Goal: Find contact information: Find contact information

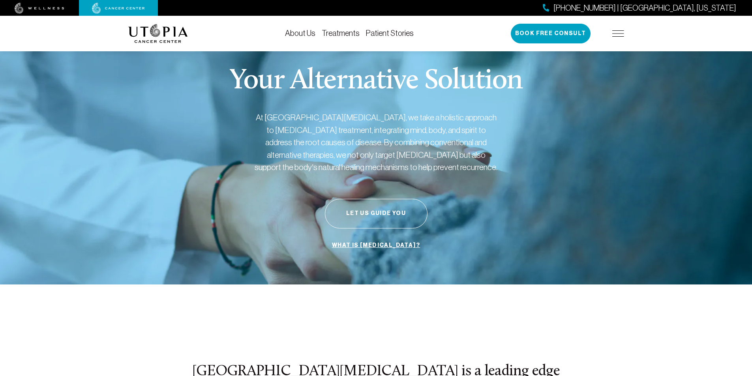
click at [615, 34] on img at bounding box center [618, 33] width 12 height 6
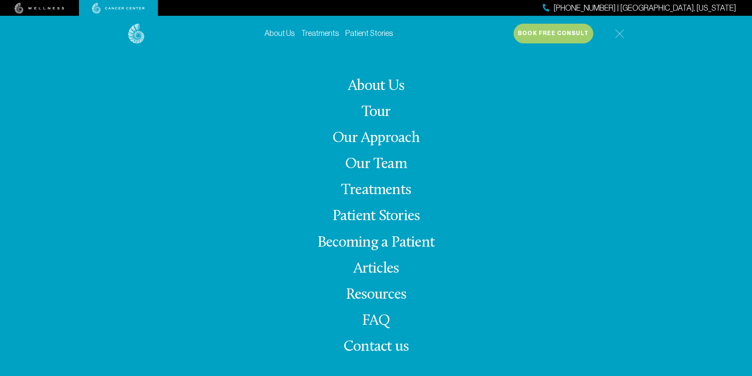
click at [614, 33] on div "[PHONE_NUMBER] | [GEOGRAPHIC_DATA], [US_STATE] Book Free Consult" at bounding box center [569, 34] width 111 height 20
click at [617, 33] on img at bounding box center [619, 33] width 9 height 9
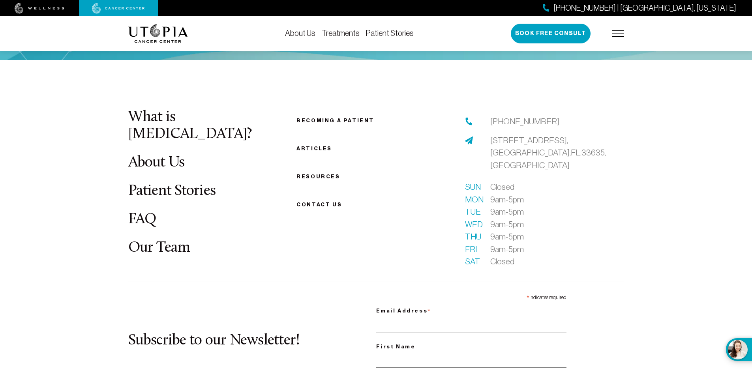
scroll to position [3103, 0]
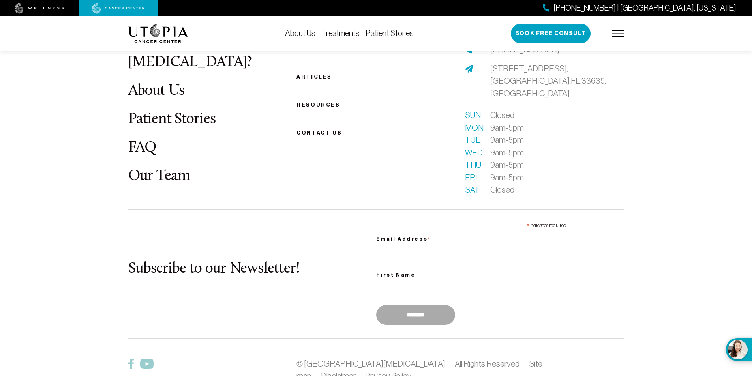
click at [615, 34] on img at bounding box center [618, 33] width 12 height 6
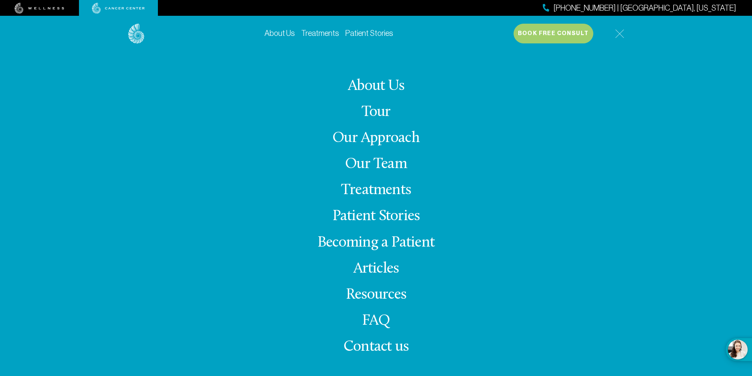
click at [384, 347] on span "Contact us" at bounding box center [375, 346] width 65 height 15
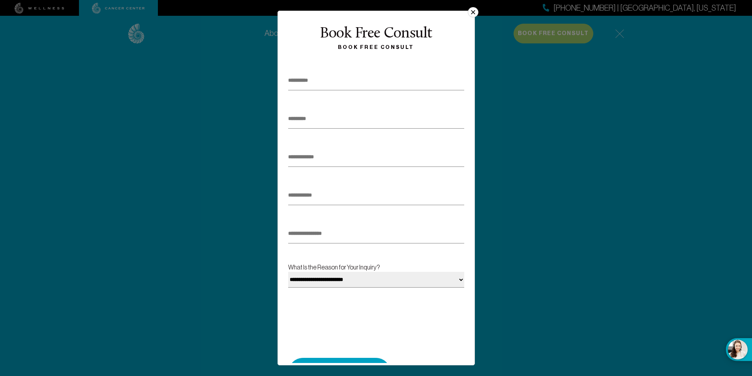
click at [473, 13] on button "×" at bounding box center [473, 12] width 10 height 10
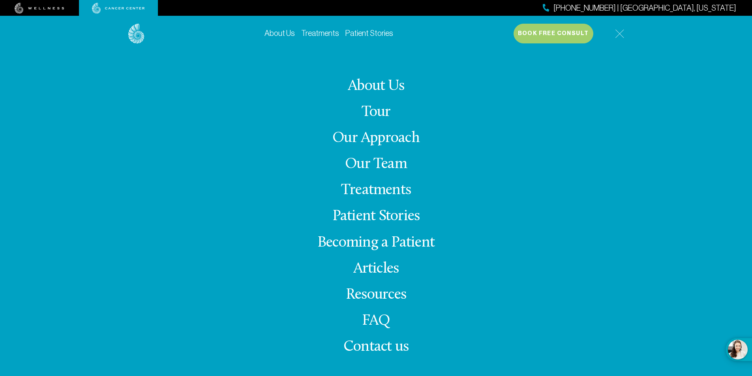
click at [619, 33] on img at bounding box center [619, 33] width 9 height 9
